Goal: Check status: Check status

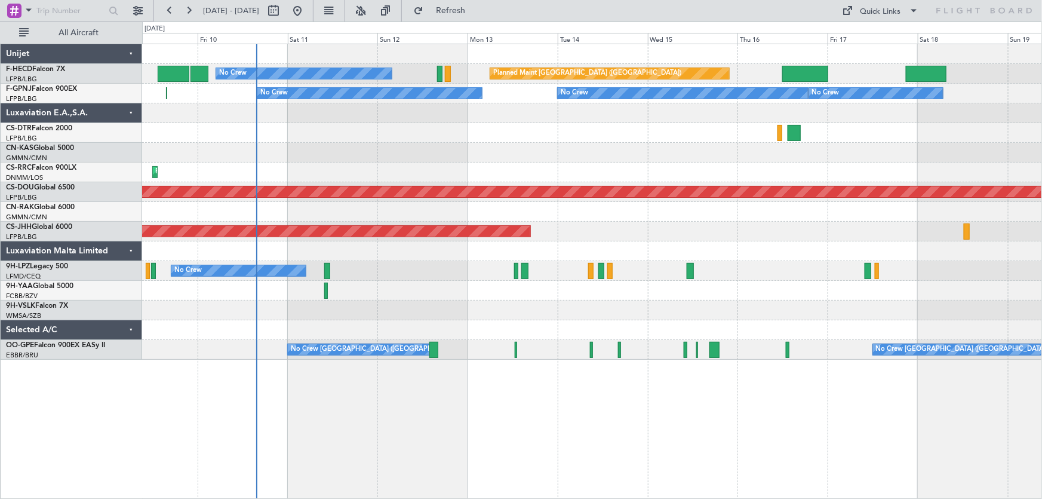
click at [389, 136] on div "Planned Maint [GEOGRAPHIC_DATA] ([GEOGRAPHIC_DATA]) No Crew Planned Maint [GEOG…" at bounding box center [592, 201] width 900 height 315
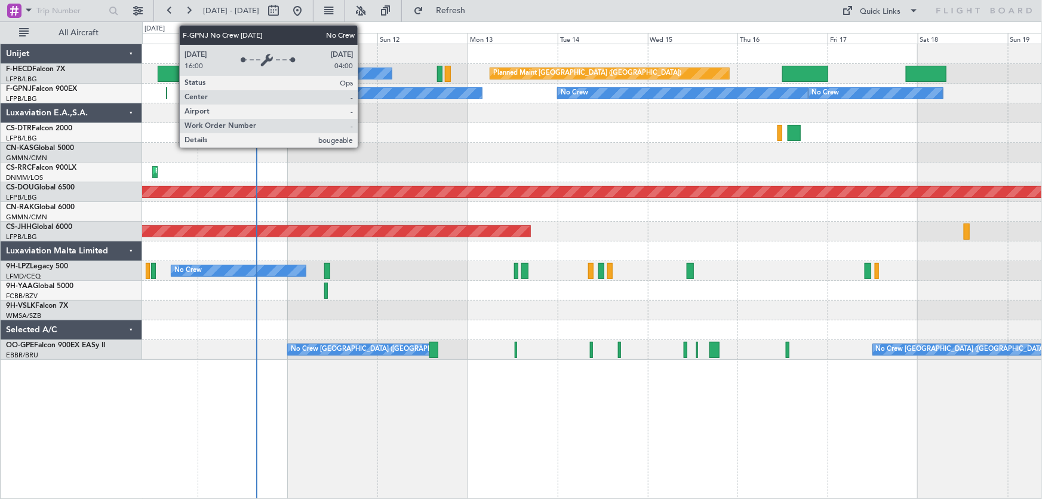
click at [363, 96] on div "No Crew" at bounding box center [369, 93] width 224 height 11
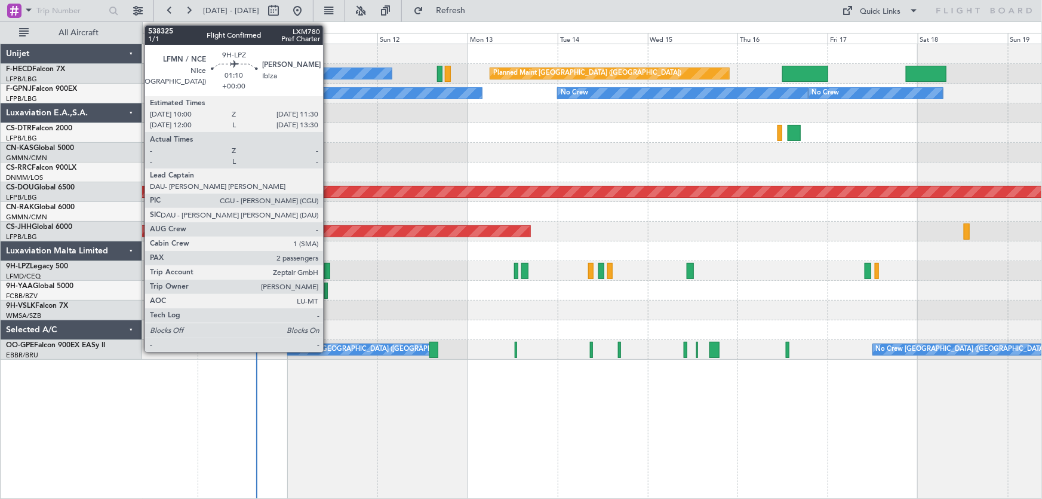
click at [328, 272] on div at bounding box center [327, 271] width 6 height 16
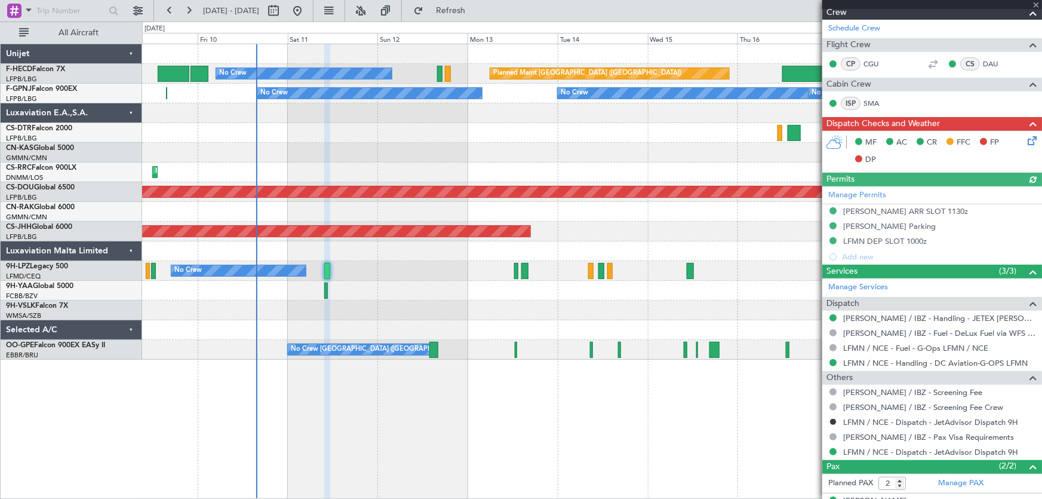
scroll to position [231, 0]
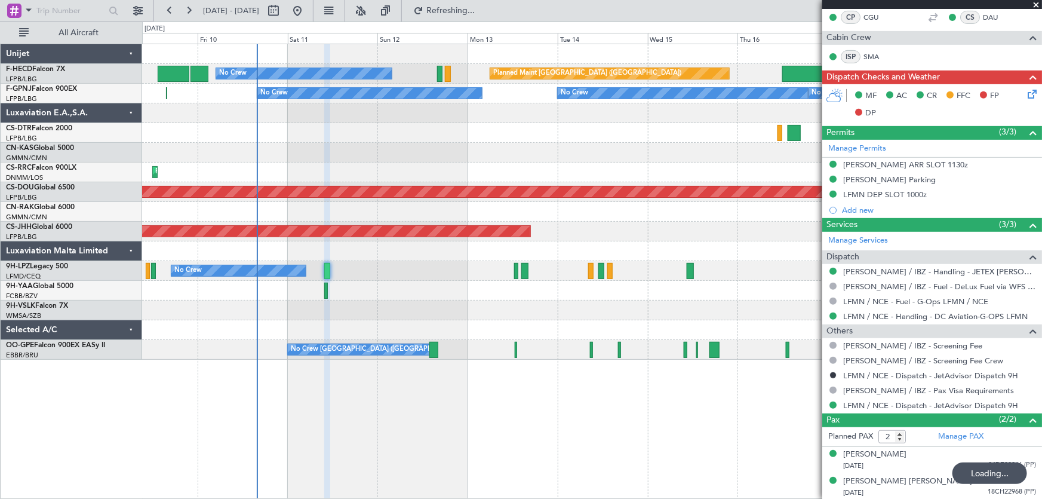
click at [268, 164] on div "Planned Maint [GEOGRAPHIC_DATA] ([GEOGRAPHIC_DATA]) No Crew Planned Maint [GEOG…" at bounding box center [592, 201] width 900 height 315
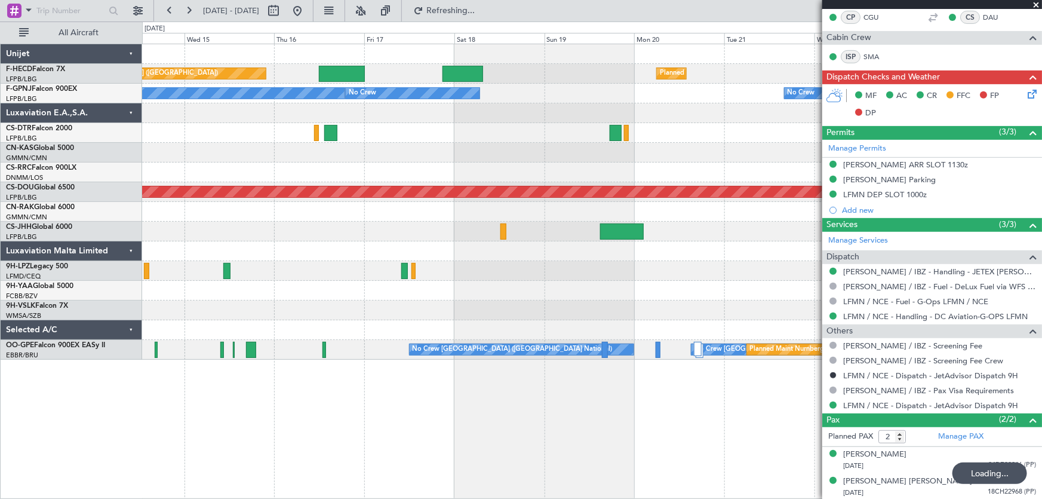
click at [281, 178] on div at bounding box center [592, 172] width 900 height 20
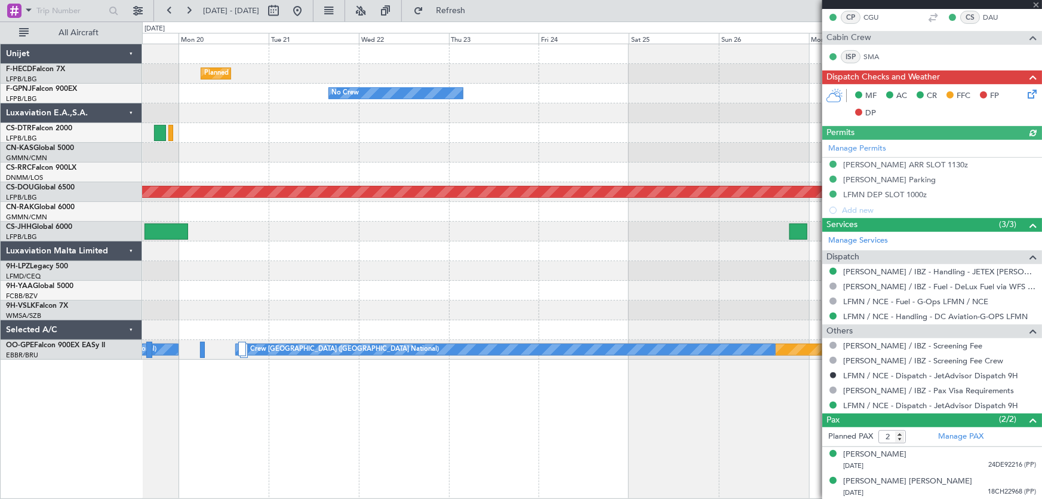
click at [197, 180] on div at bounding box center [592, 172] width 900 height 20
click at [375, 195] on div "Planned Maint London ([GEOGRAPHIC_DATA])" at bounding box center [592, 192] width 900 height 20
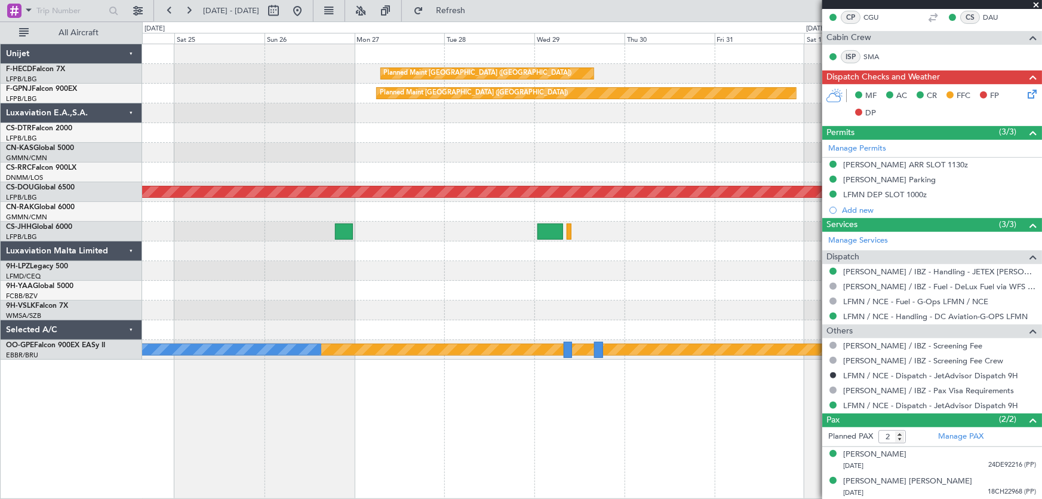
click at [453, 282] on div "Planned Maint [GEOGRAPHIC_DATA] ([GEOGRAPHIC_DATA]) Planned Maint [GEOGRAPHIC_D…" at bounding box center [592, 201] width 900 height 315
